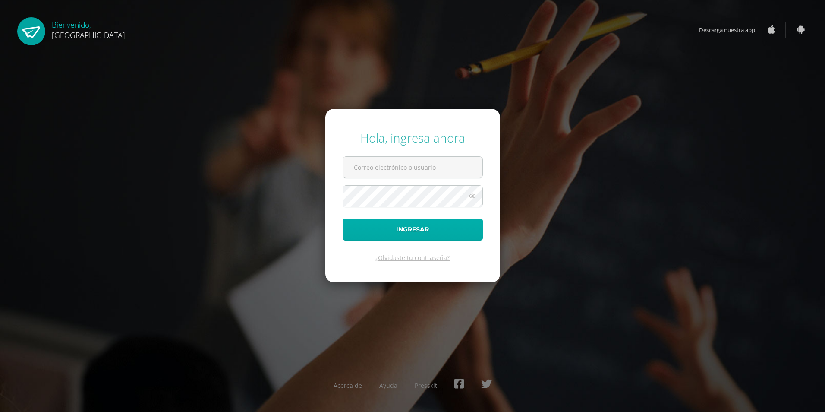
type input "2019136"
click at [411, 232] on button "Ingresar" at bounding box center [413, 229] width 140 height 22
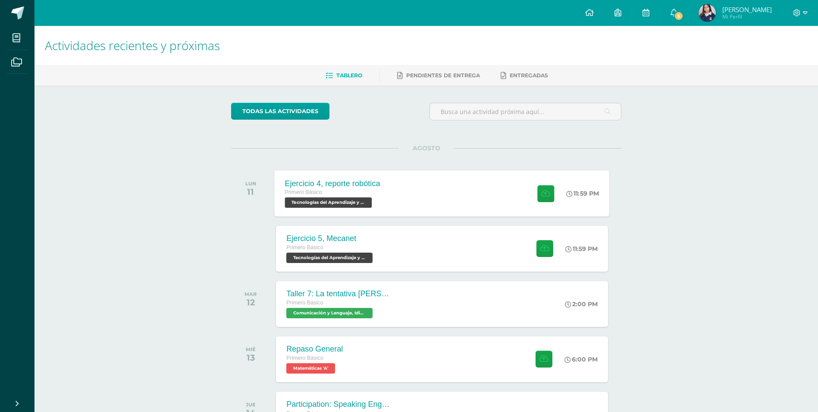
click at [549, 182] on div at bounding box center [544, 193] width 42 height 46
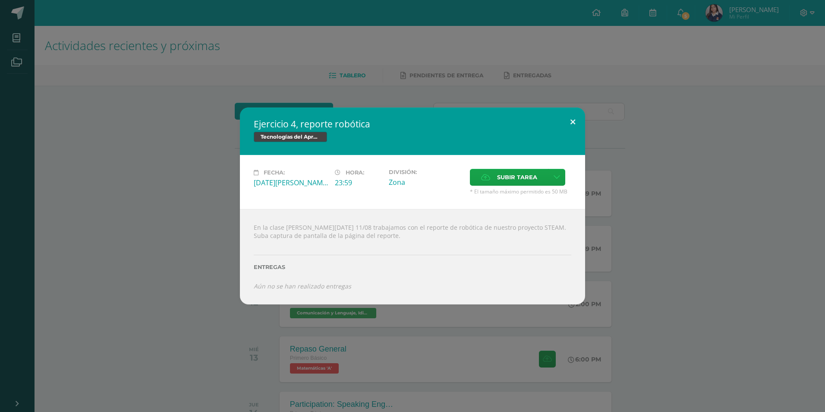
click at [566, 109] on button at bounding box center [572, 121] width 25 height 29
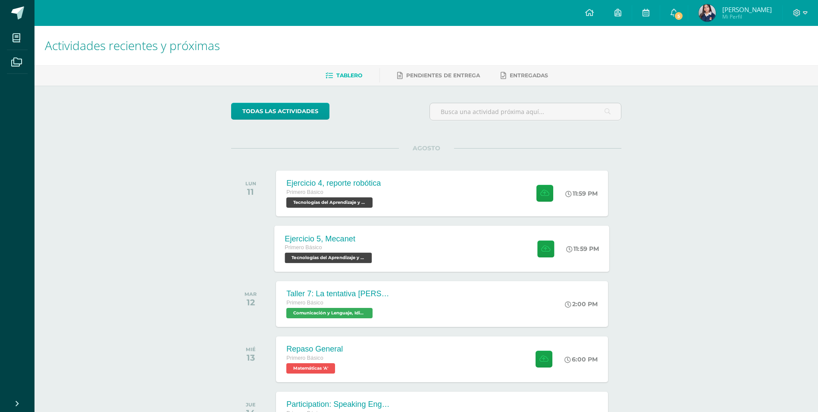
drag, startPoint x: 470, startPoint y: 254, endPoint x: 467, endPoint y: 242, distance: 11.7
click at [471, 249] on div "Ejercicio 5, Mecanet Primero Básico Tecnologías del Aprendizaje y la Comunicaci…" at bounding box center [442, 248] width 335 height 46
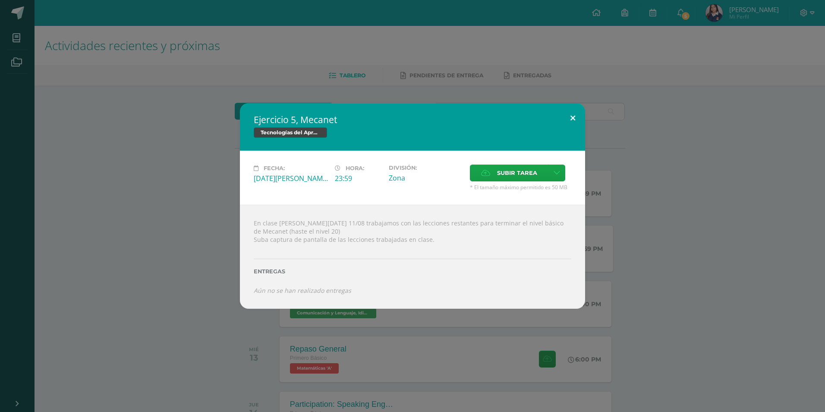
click at [569, 115] on button at bounding box center [572, 117] width 25 height 29
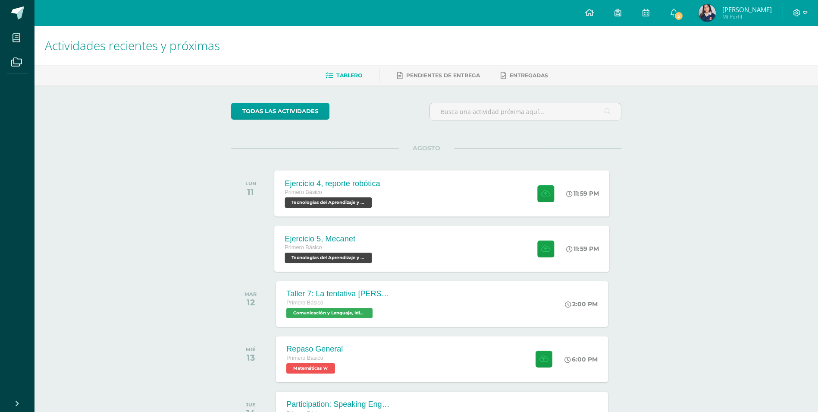
click at [391, 183] on div "Ejercicio 4, reporte robótica Primero Básico Tecnologías del Aprendizaje y la C…" at bounding box center [442, 193] width 335 height 46
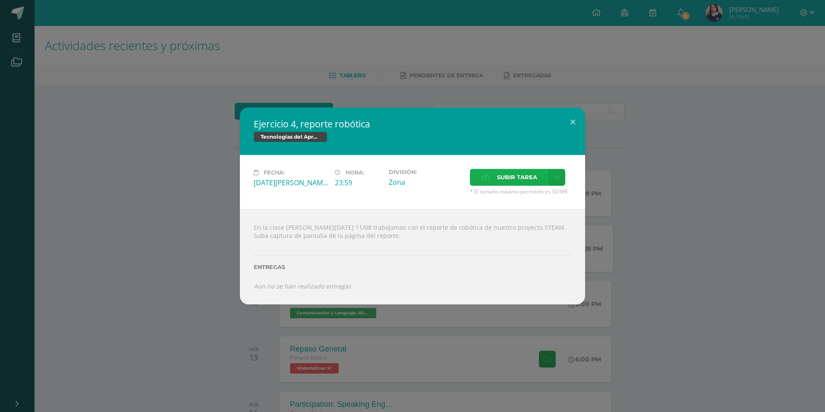
click at [503, 179] on span "Subir tarea" at bounding box center [517, 177] width 40 height 16
click at [0, 0] on input "Subir tarea" at bounding box center [0, 0] width 0 height 0
click at [539, 174] on label "Subir tarea" at bounding box center [509, 177] width 79 height 17
click at [0, 0] on input "Subir tarea" at bounding box center [0, 0] width 0 height 0
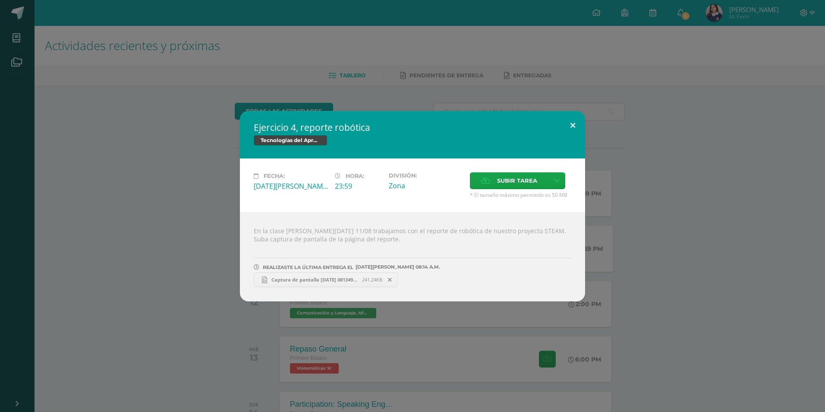
click at [573, 122] on button at bounding box center [572, 125] width 25 height 29
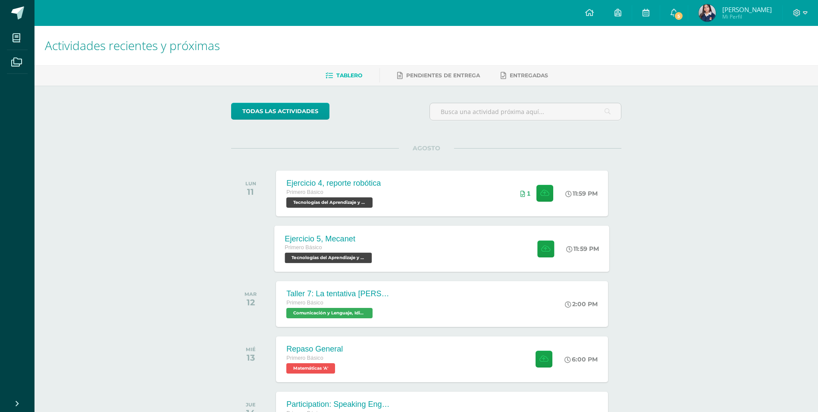
click at [380, 239] on div "Ejercicio 5, Mecanet Primero Básico Tecnologías del Aprendizaje y la Comunicaci…" at bounding box center [330, 248] width 110 height 46
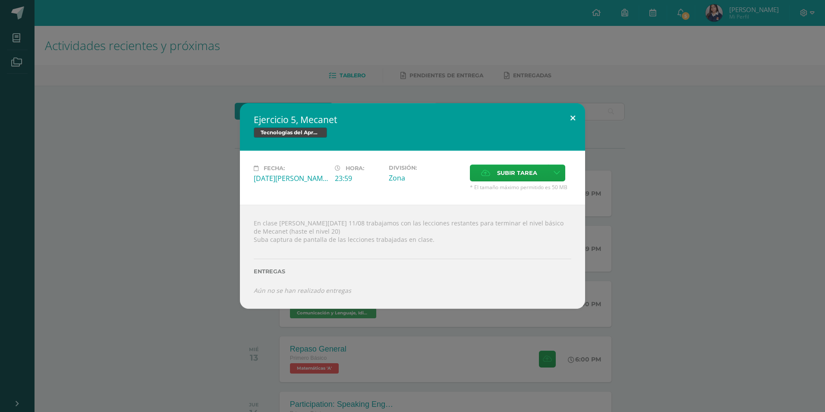
click at [577, 119] on button at bounding box center [572, 117] width 25 height 29
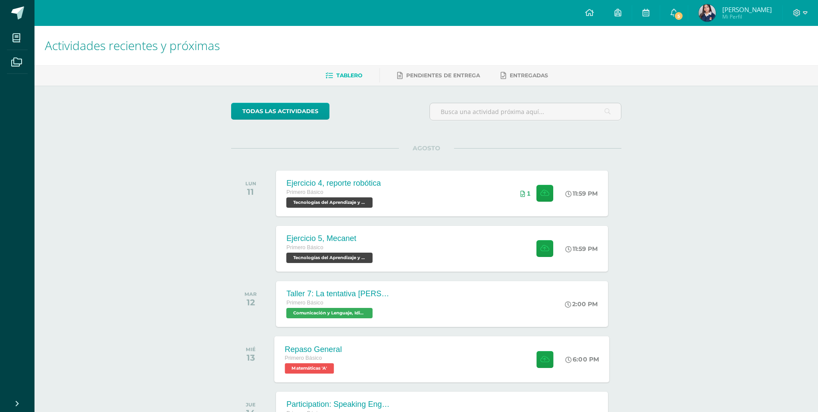
click at [340, 352] on div "Repaso General" at bounding box center [313, 348] width 57 height 9
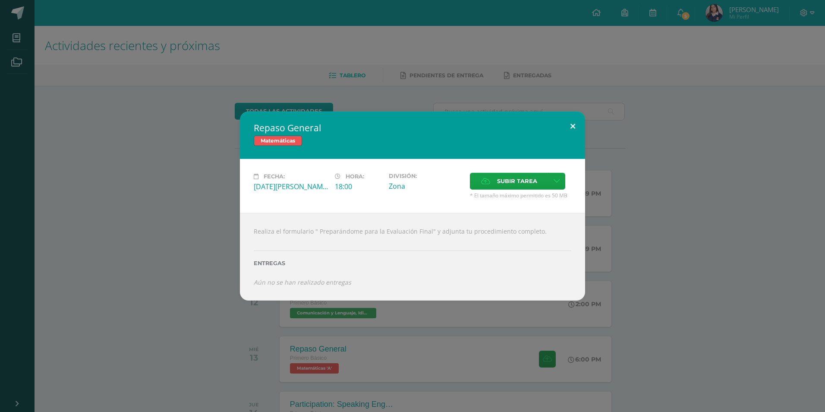
click at [569, 124] on button at bounding box center [572, 125] width 25 height 29
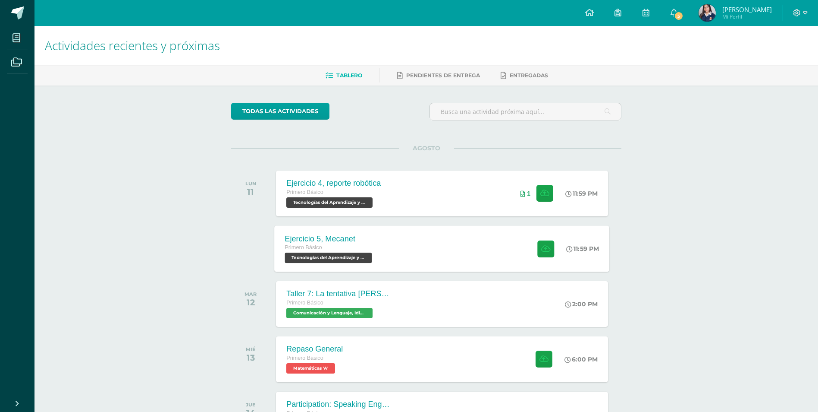
click at [434, 251] on div "Ejercicio 5, Mecanet Primero Básico Tecnologías del Aprendizaje y la Comunicaci…" at bounding box center [442, 248] width 335 height 46
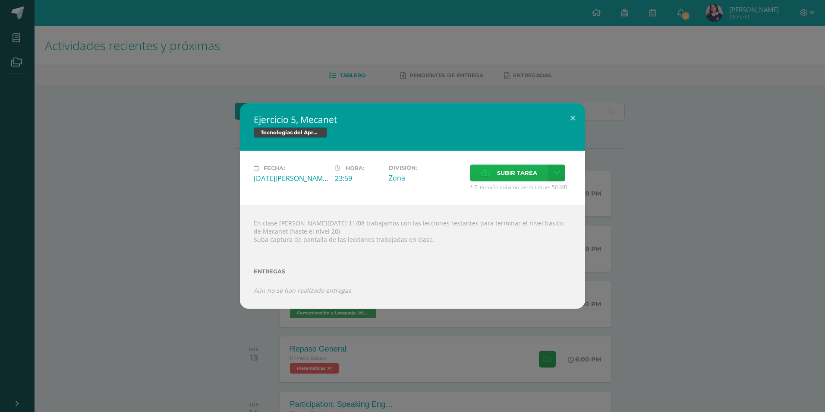
click at [522, 175] on span "Subir tarea" at bounding box center [517, 173] width 40 height 16
click at [0, 0] on input "Subir tarea" at bounding box center [0, 0] width 0 height 0
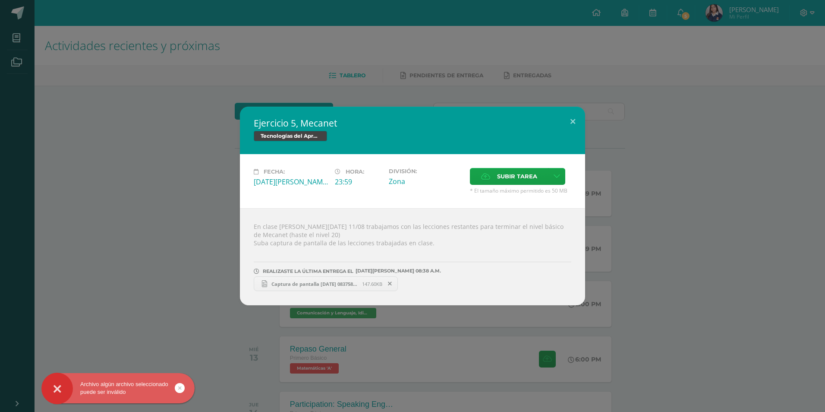
click at [311, 284] on span "Captura de pantalla 2025-08-11 083758.png" at bounding box center [314, 283] width 95 height 6
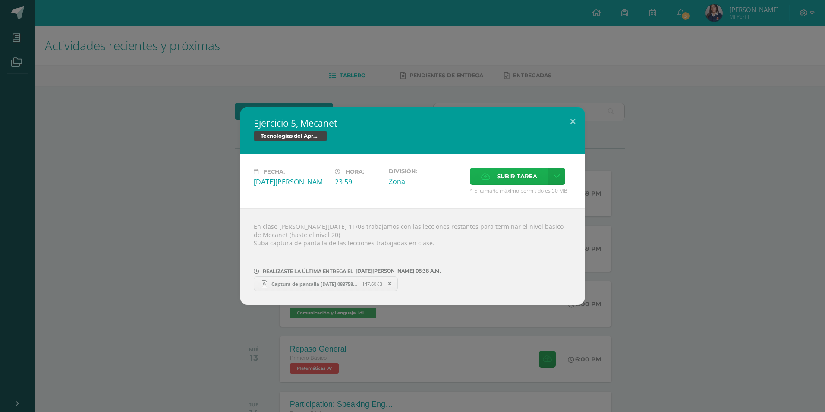
click at [499, 181] on span "Subir tarea" at bounding box center [517, 176] width 40 height 16
click at [0, 0] on input "Subir tarea" at bounding box center [0, 0] width 0 height 0
click at [505, 178] on span "Subir tarea" at bounding box center [517, 176] width 40 height 16
click at [0, 0] on input "Subir tarea" at bounding box center [0, 0] width 0 height 0
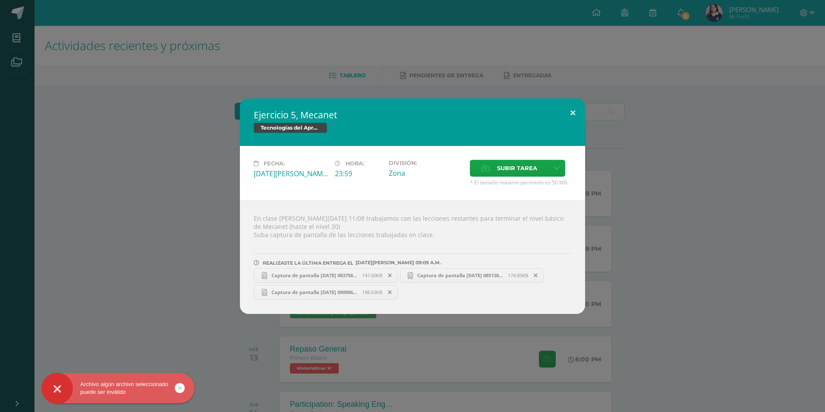
click at [576, 112] on button at bounding box center [572, 112] width 25 height 29
